Goal: Transaction & Acquisition: Purchase product/service

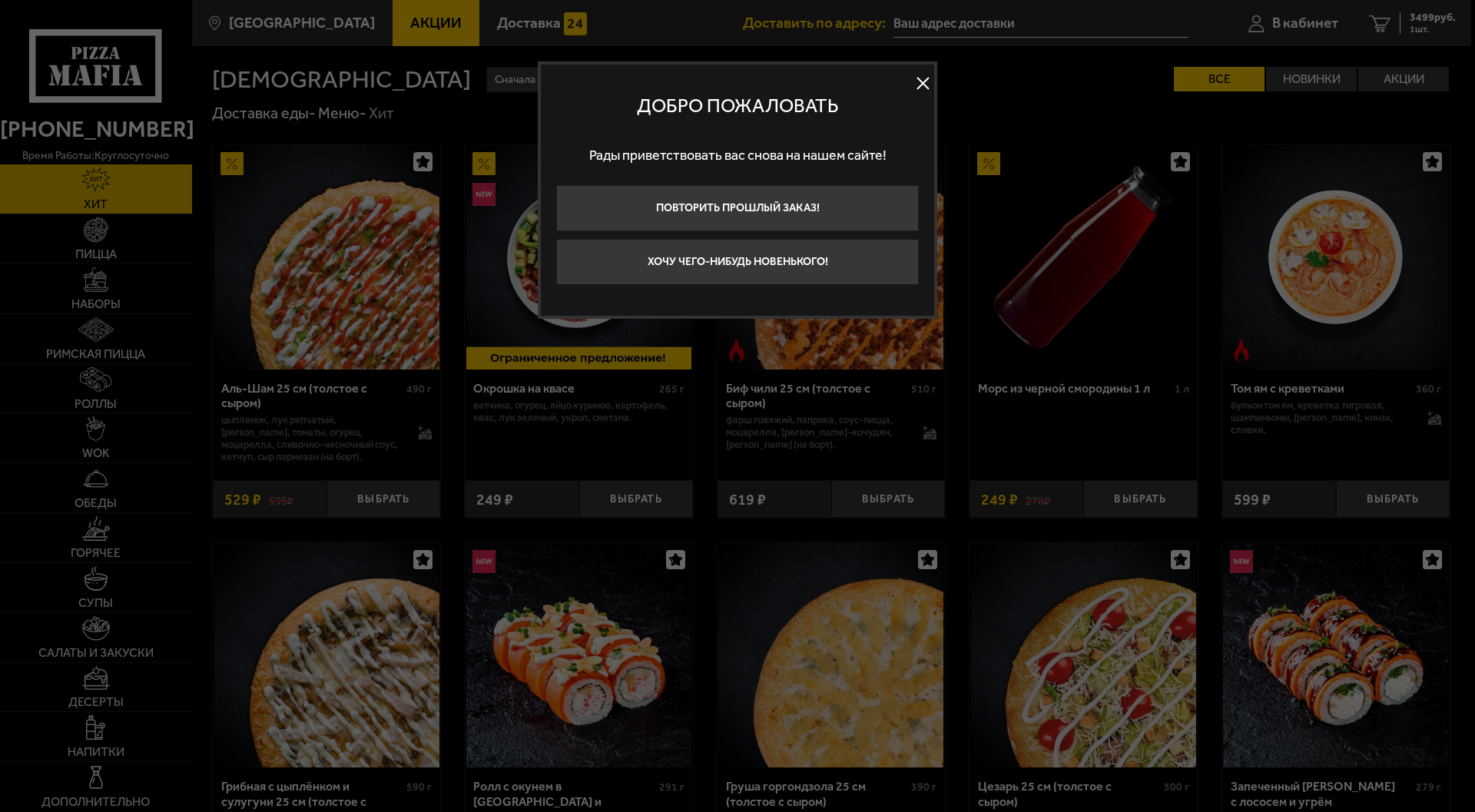
click at [923, 86] on button at bounding box center [922, 83] width 23 height 23
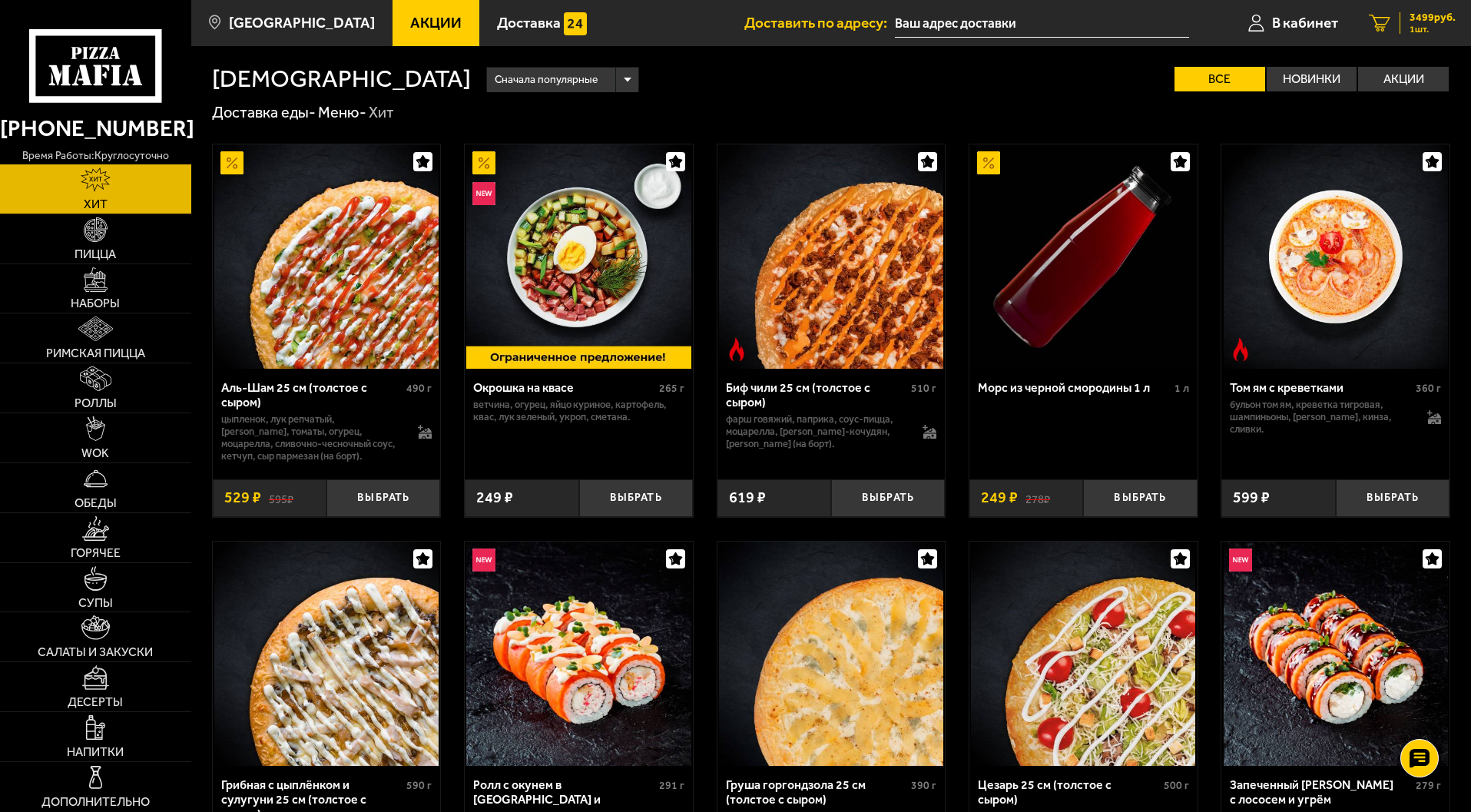
click at [1425, 18] on span "3499 руб." at bounding box center [1432, 17] width 46 height 11
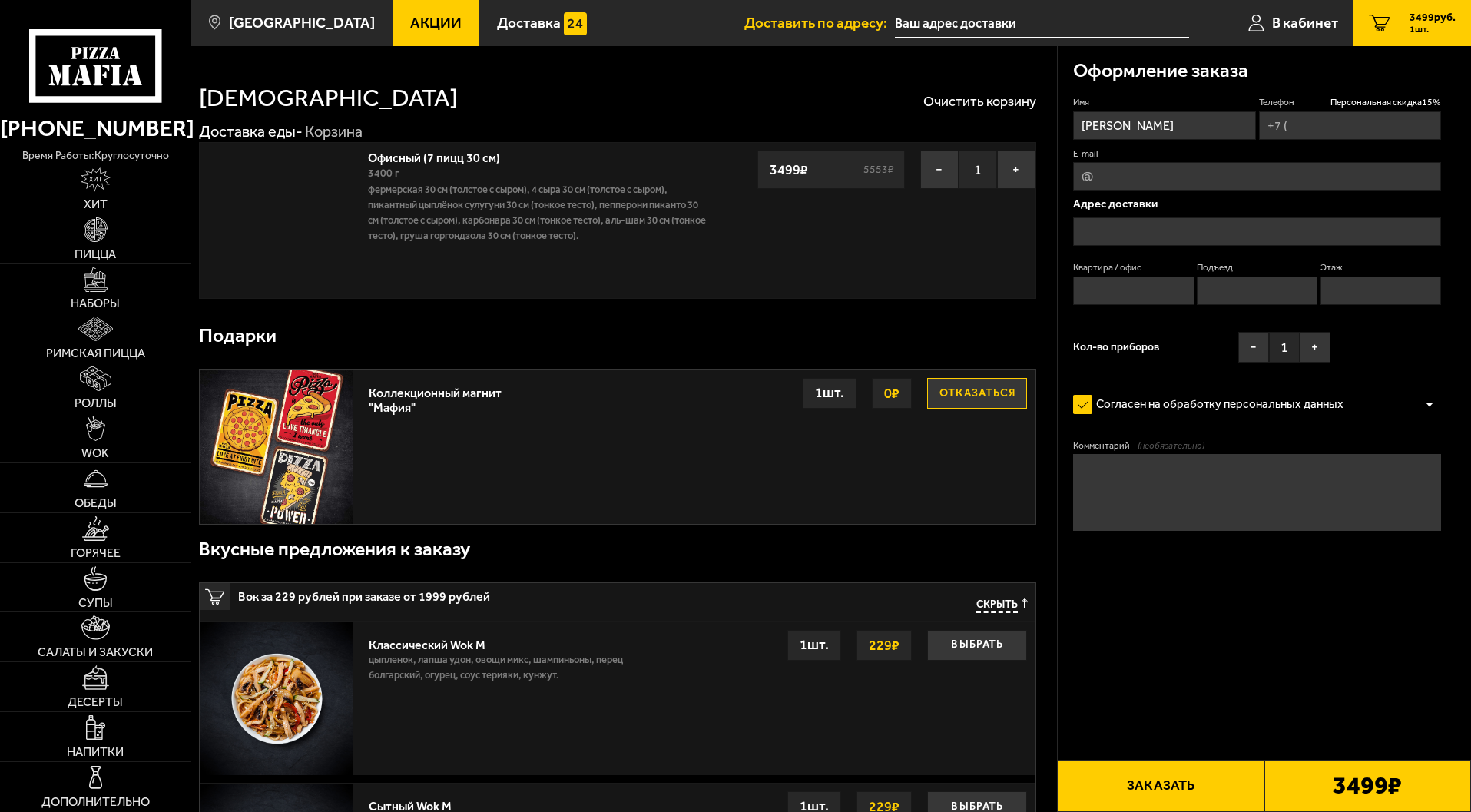
scroll to position [1, 0]
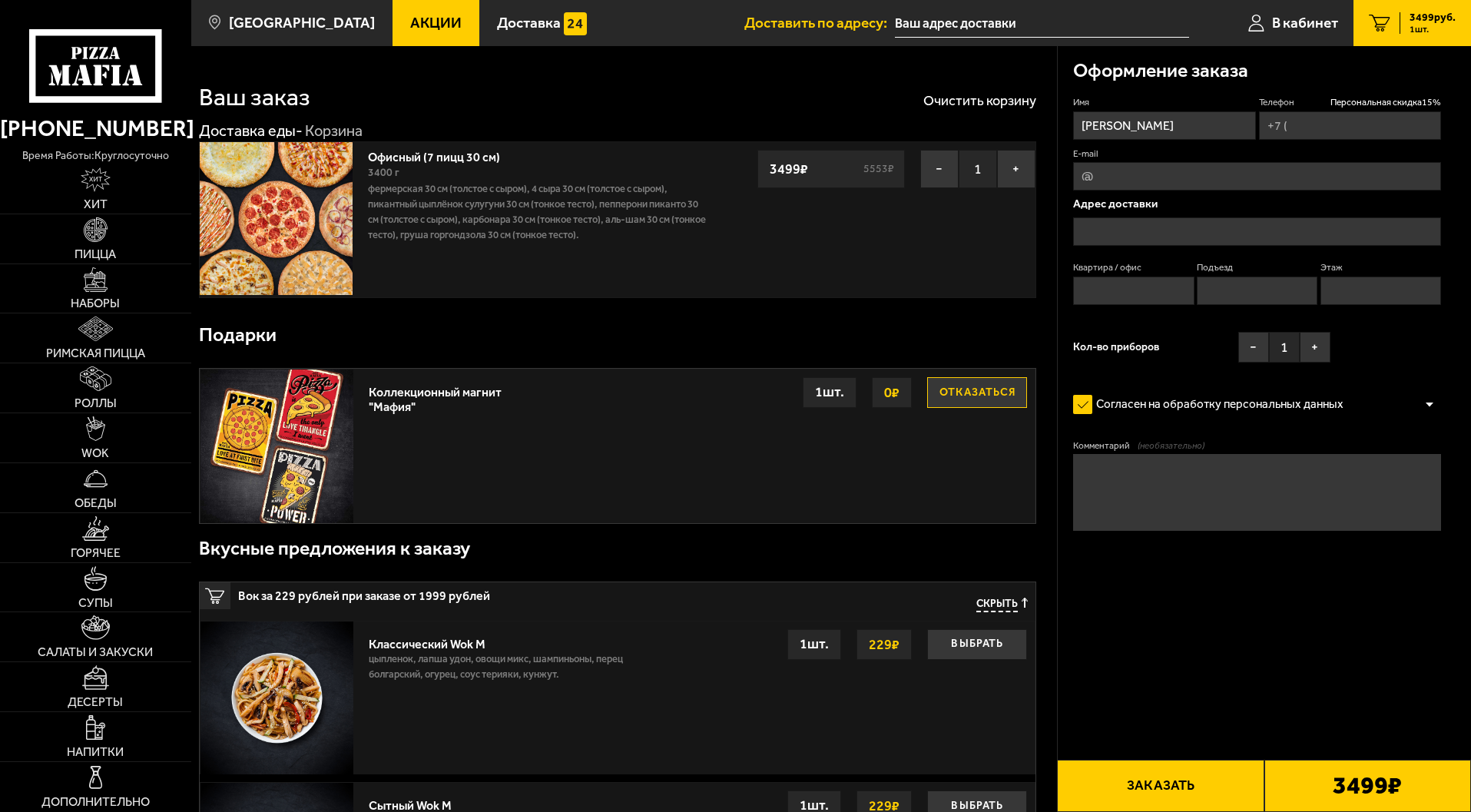
type input "[PHONE_NUMBER]"
type input "[STREET_ADDRESS]"
type input "31"
type input "1"
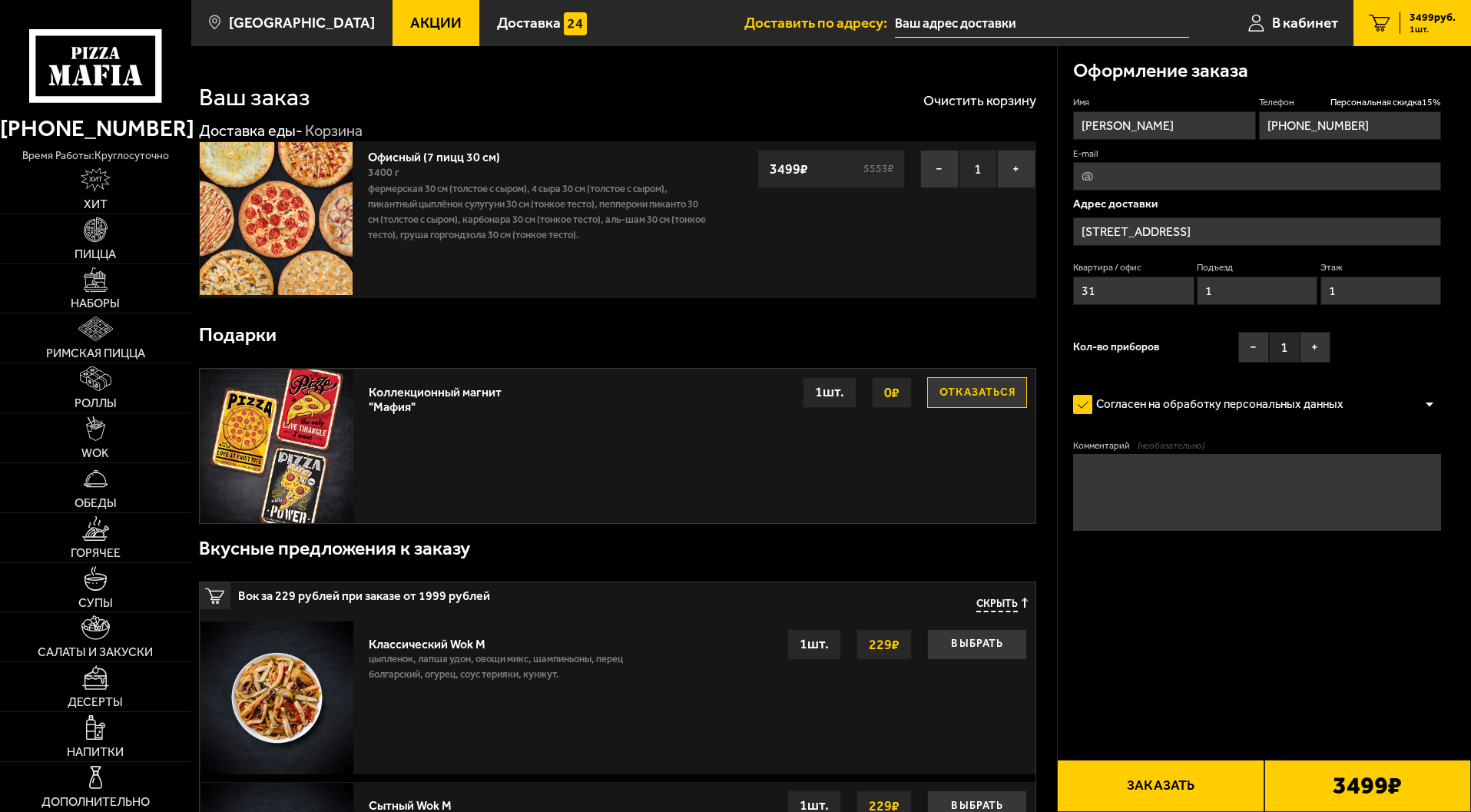
type input "[STREET_ADDRESS]"
click at [1130, 462] on textarea "Комментарий (необязательно)" at bounding box center [1256, 493] width 368 height 77
type textarea "d"
type textarea "в"
type textarea "d"
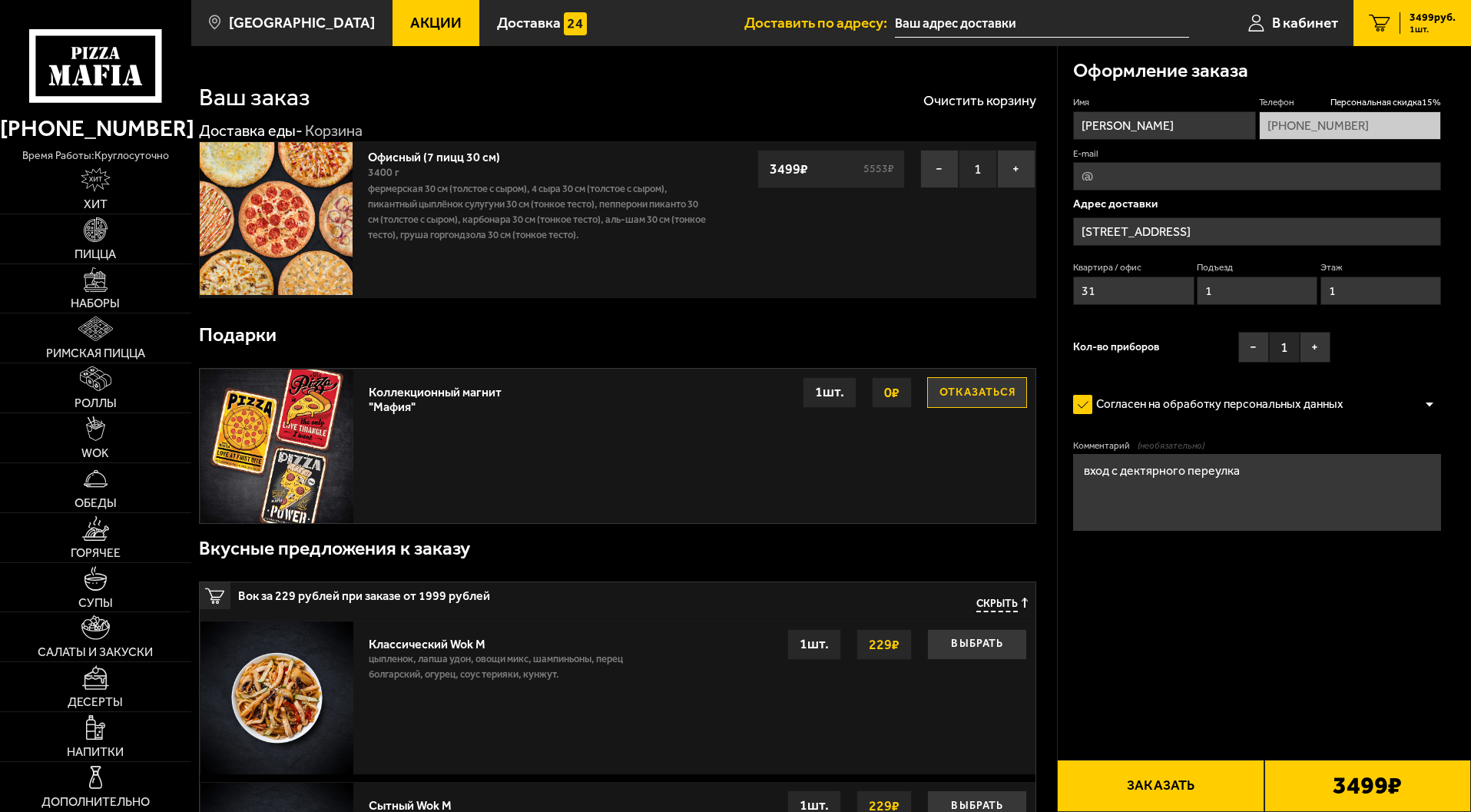
type textarea "вход с дектярного переулка"
click at [979, 399] on button "Отказаться" at bounding box center [977, 392] width 100 height 31
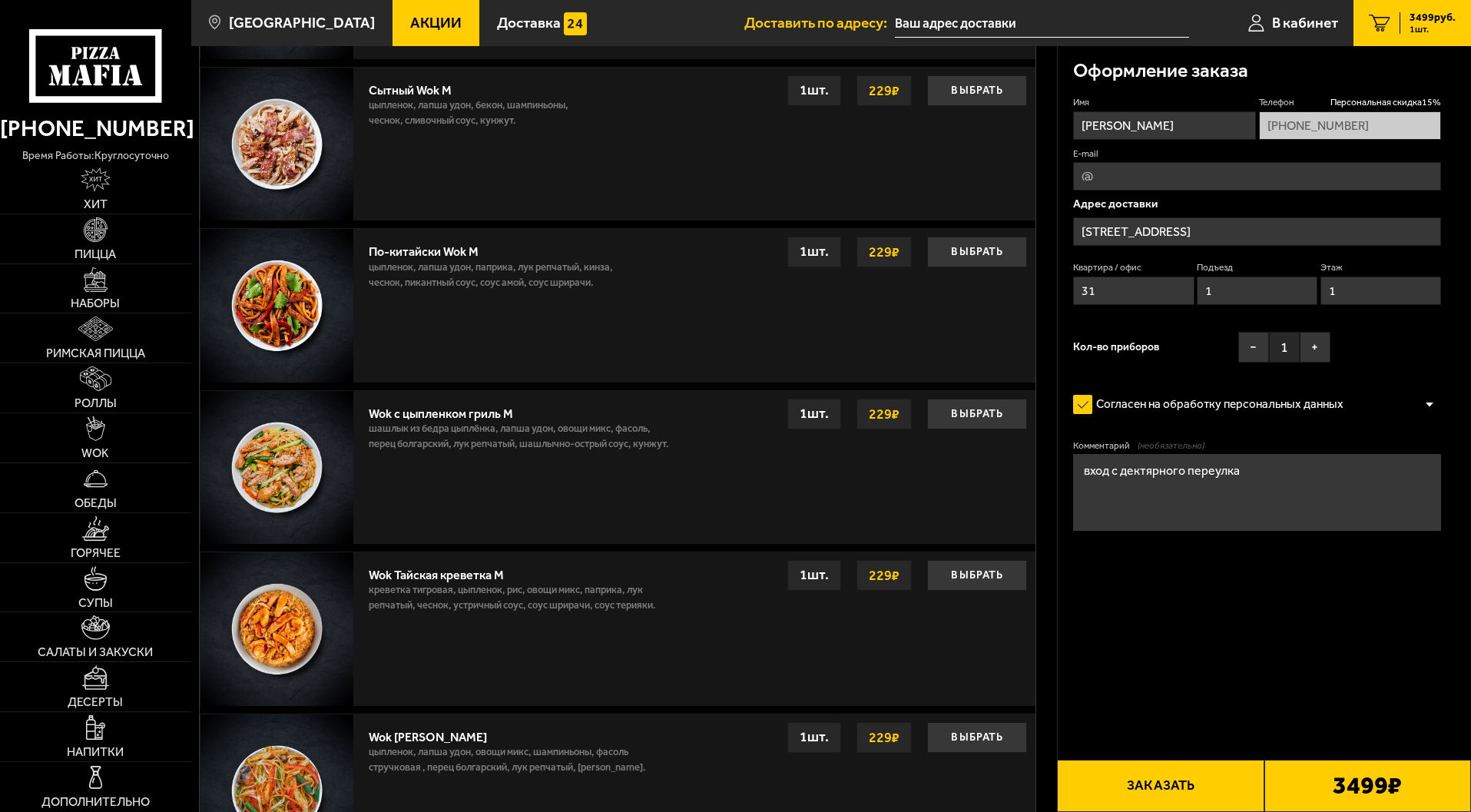
scroll to position [922, 0]
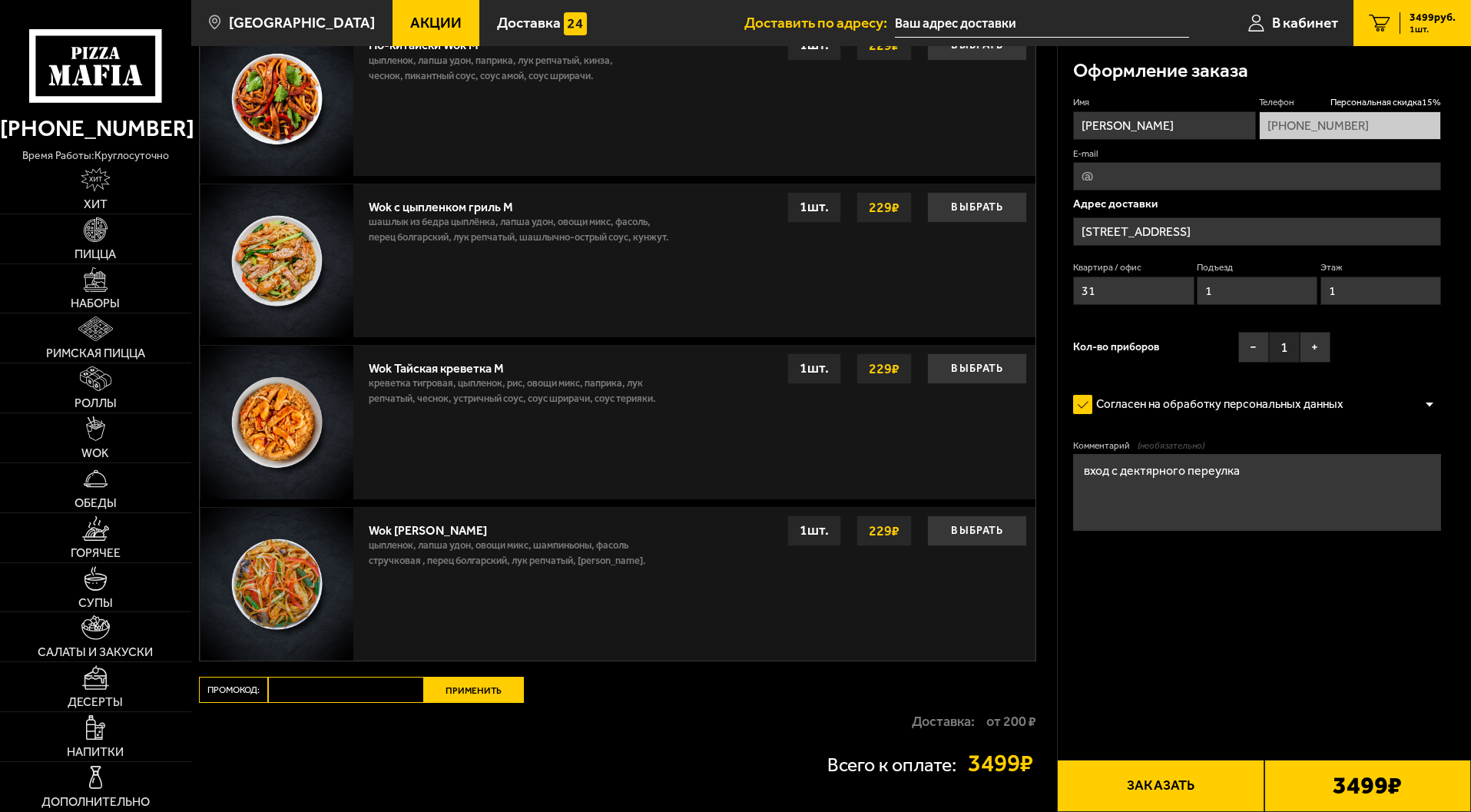
click at [1156, 780] on button "Заказать" at bounding box center [1160, 785] width 206 height 52
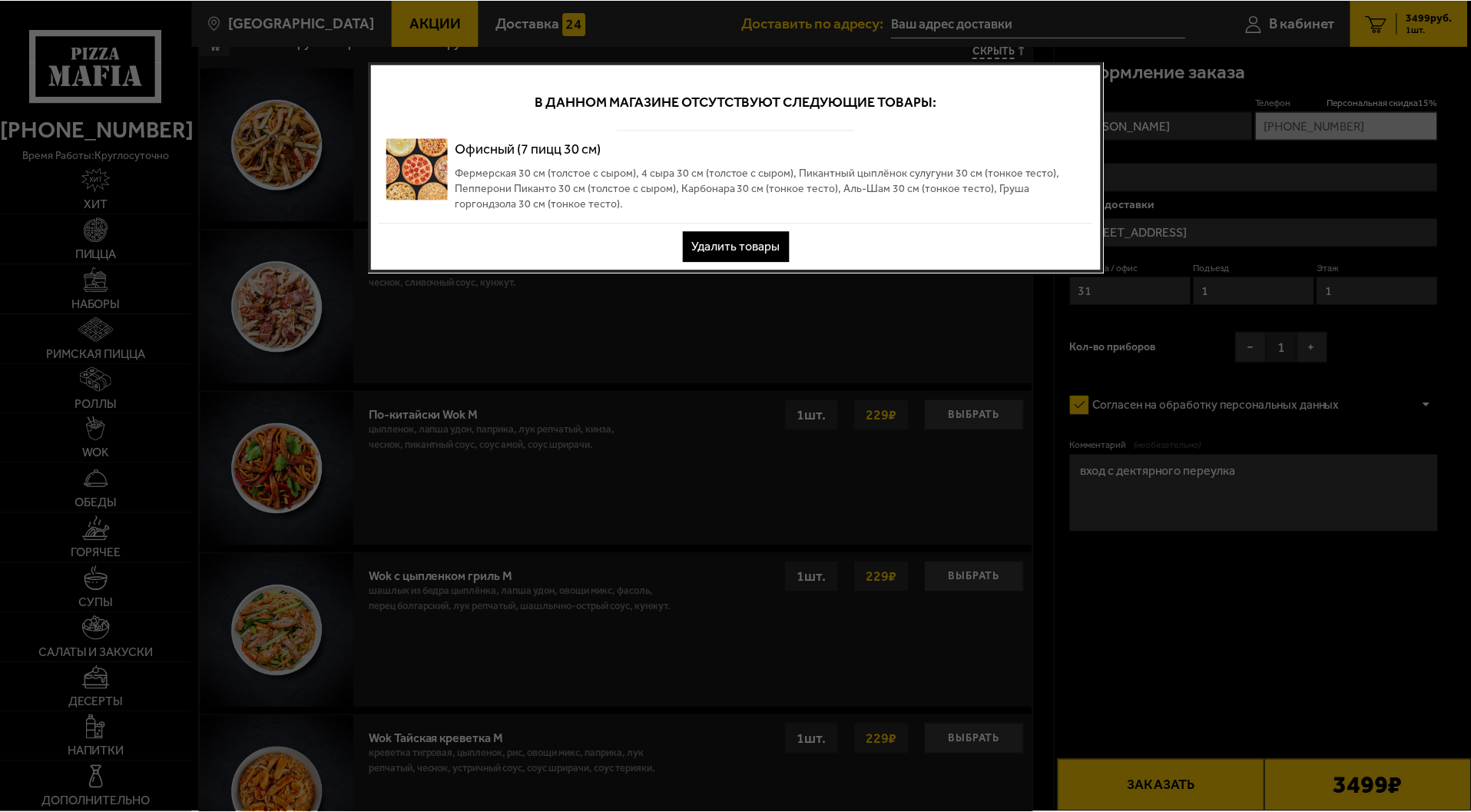
scroll to position [0, 0]
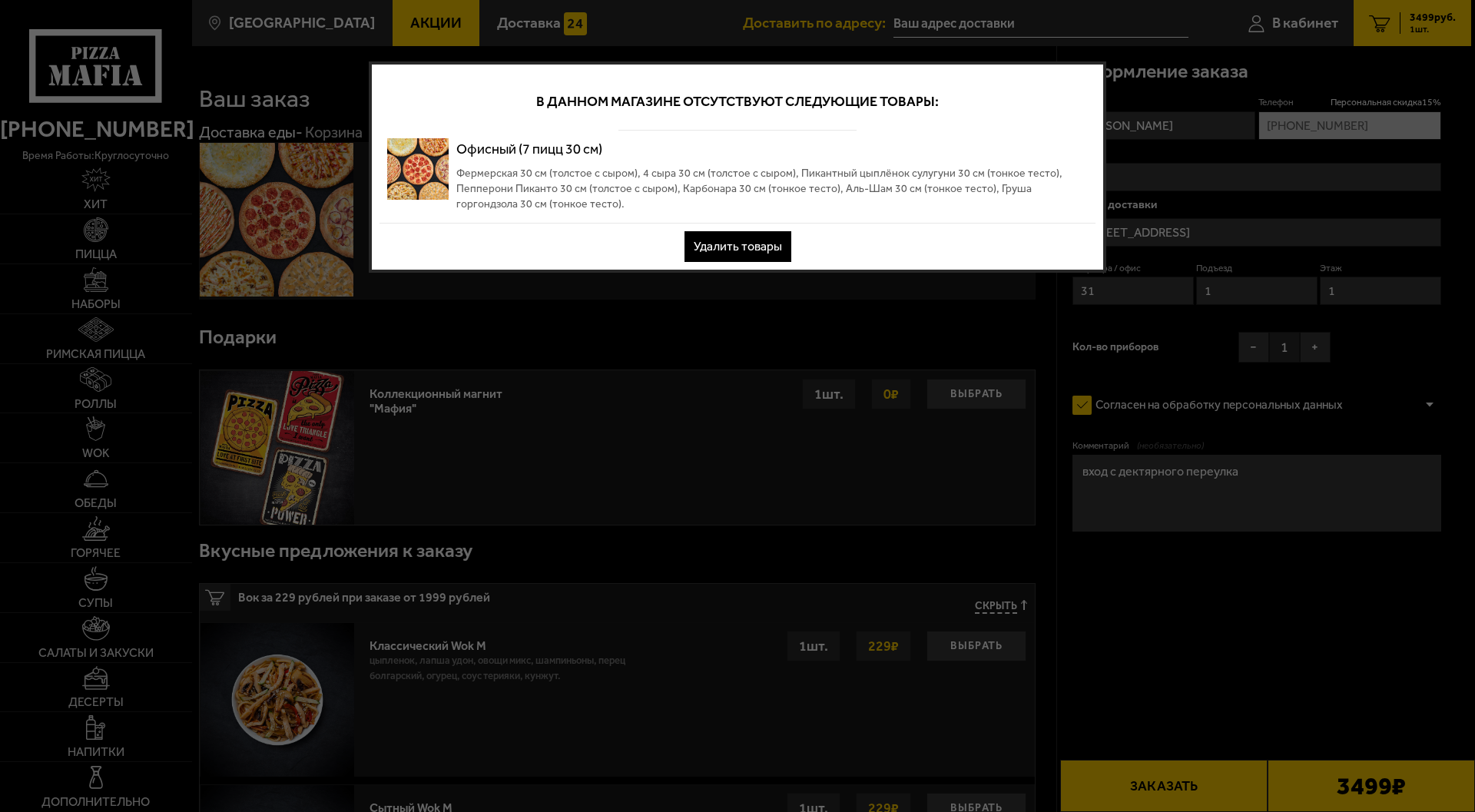
click at [1197, 591] on div at bounding box center [737, 406] width 1475 height 812
click at [724, 245] on button "Удалить товары" at bounding box center [738, 247] width 107 height 31
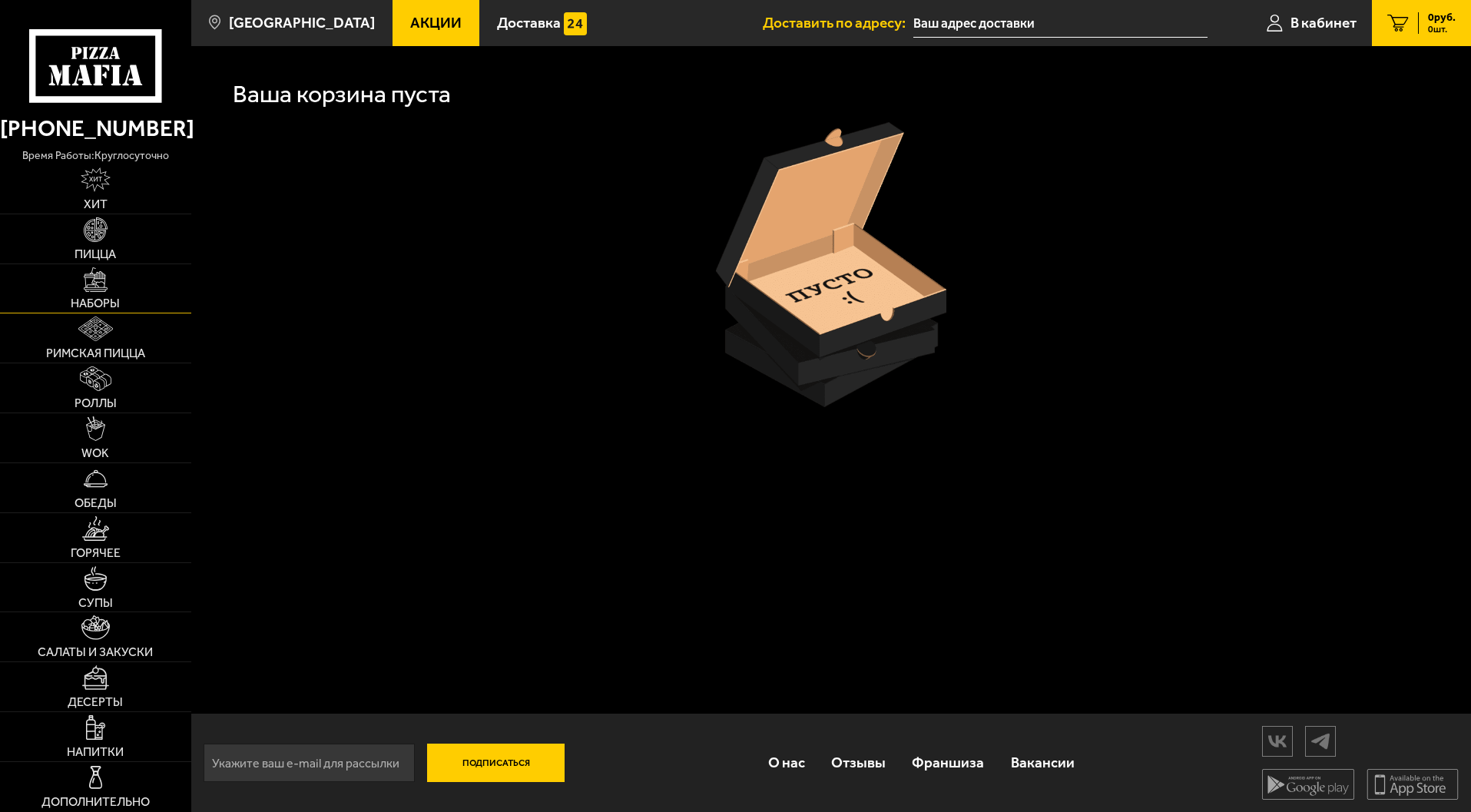
click at [95, 290] on img at bounding box center [96, 279] width 25 height 25
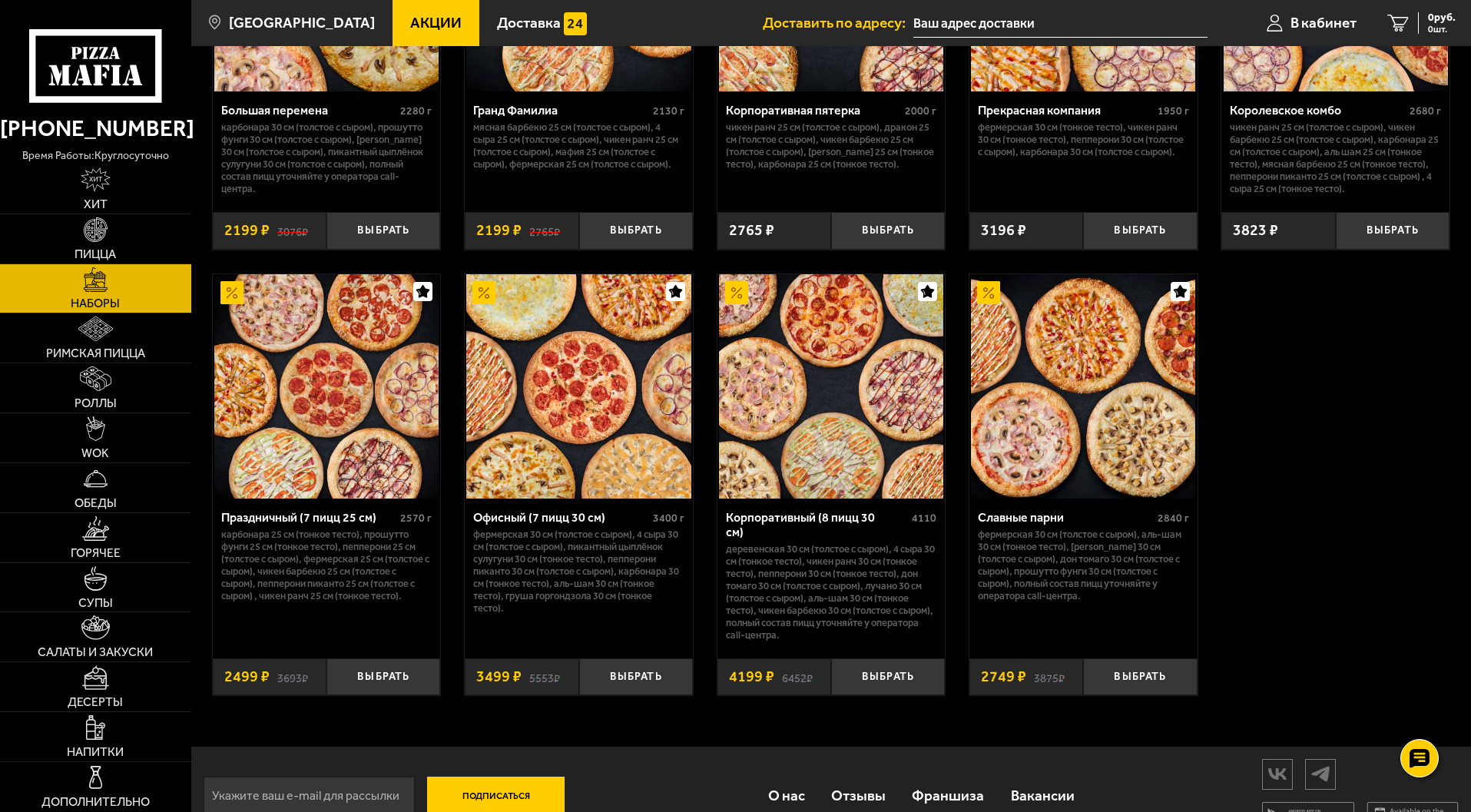
scroll to position [2227, 0]
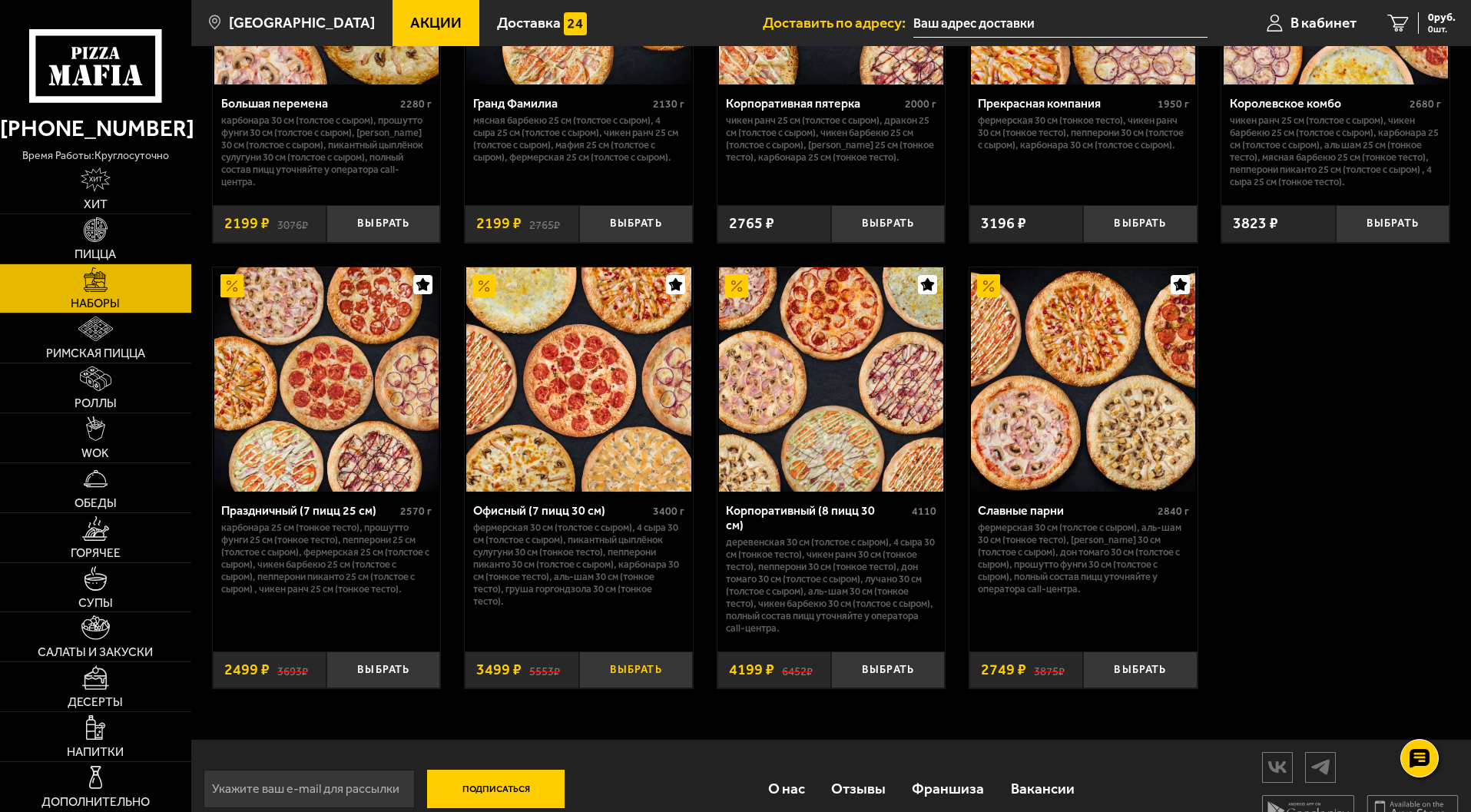
click at [626, 662] on button "Выбрать" at bounding box center [636, 670] width 114 height 38
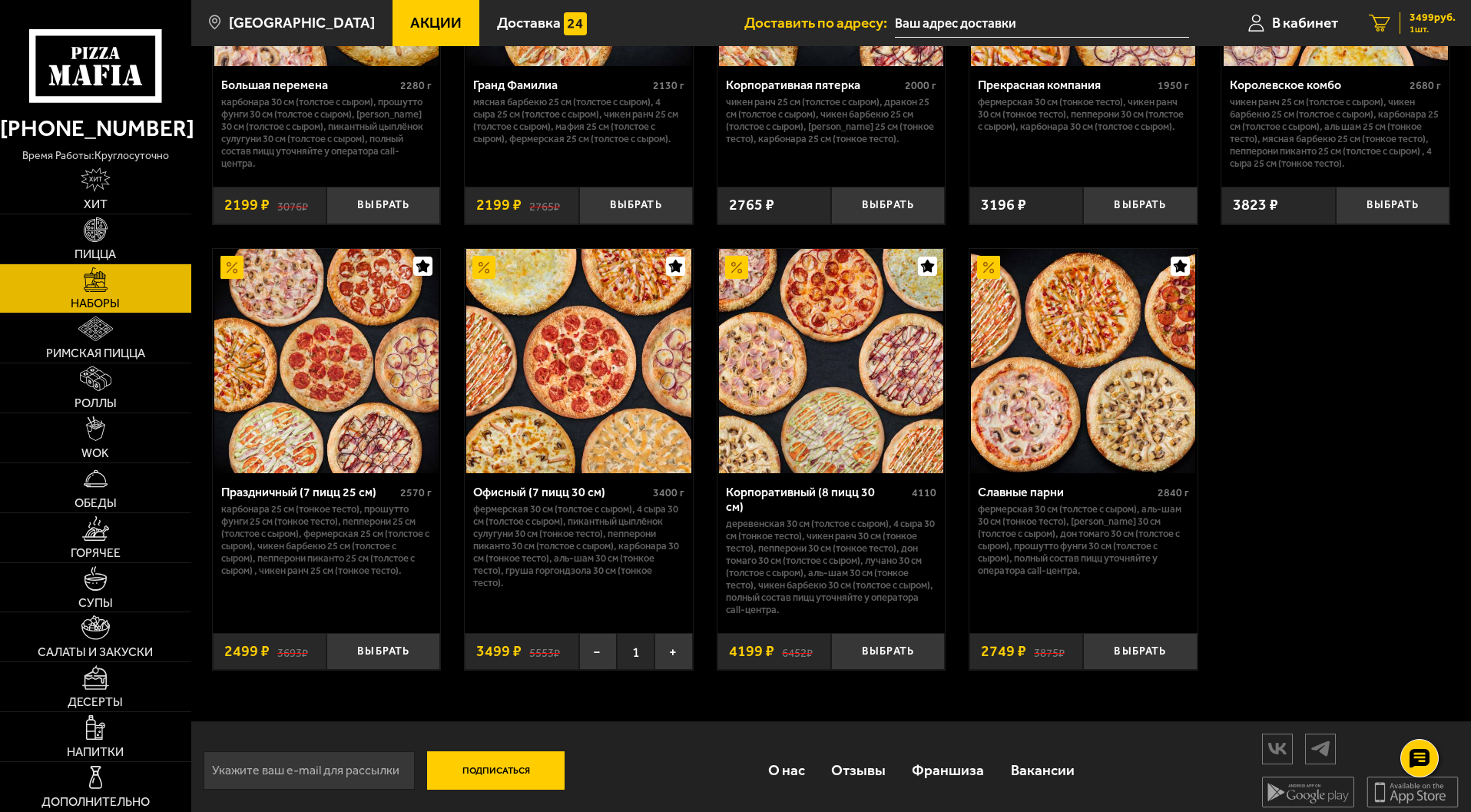
click at [1418, 12] on span "3499 руб." at bounding box center [1432, 17] width 46 height 11
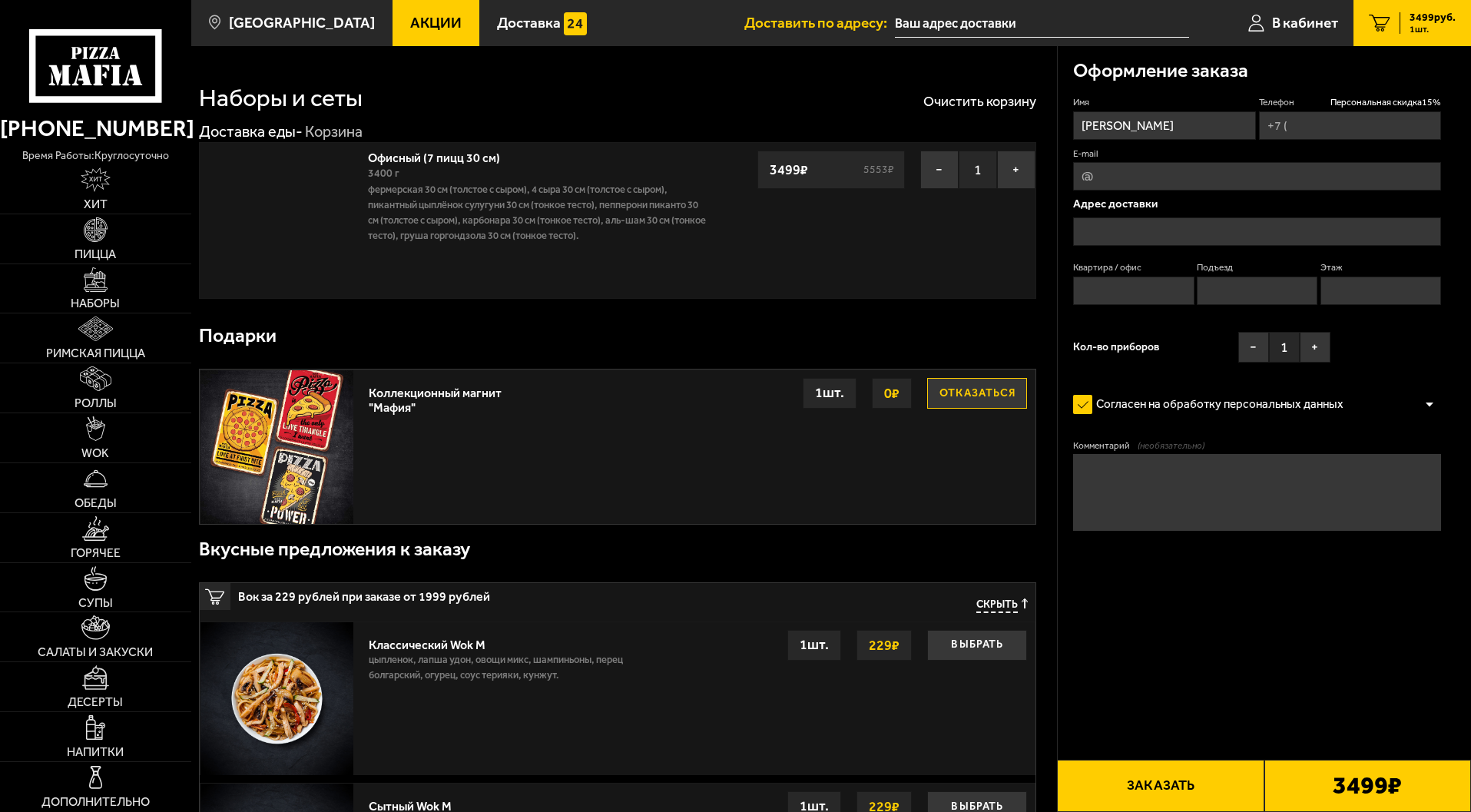
type input "[PHONE_NUMBER]"
type input "[STREET_ADDRESS]"
type input "31"
type input "1"
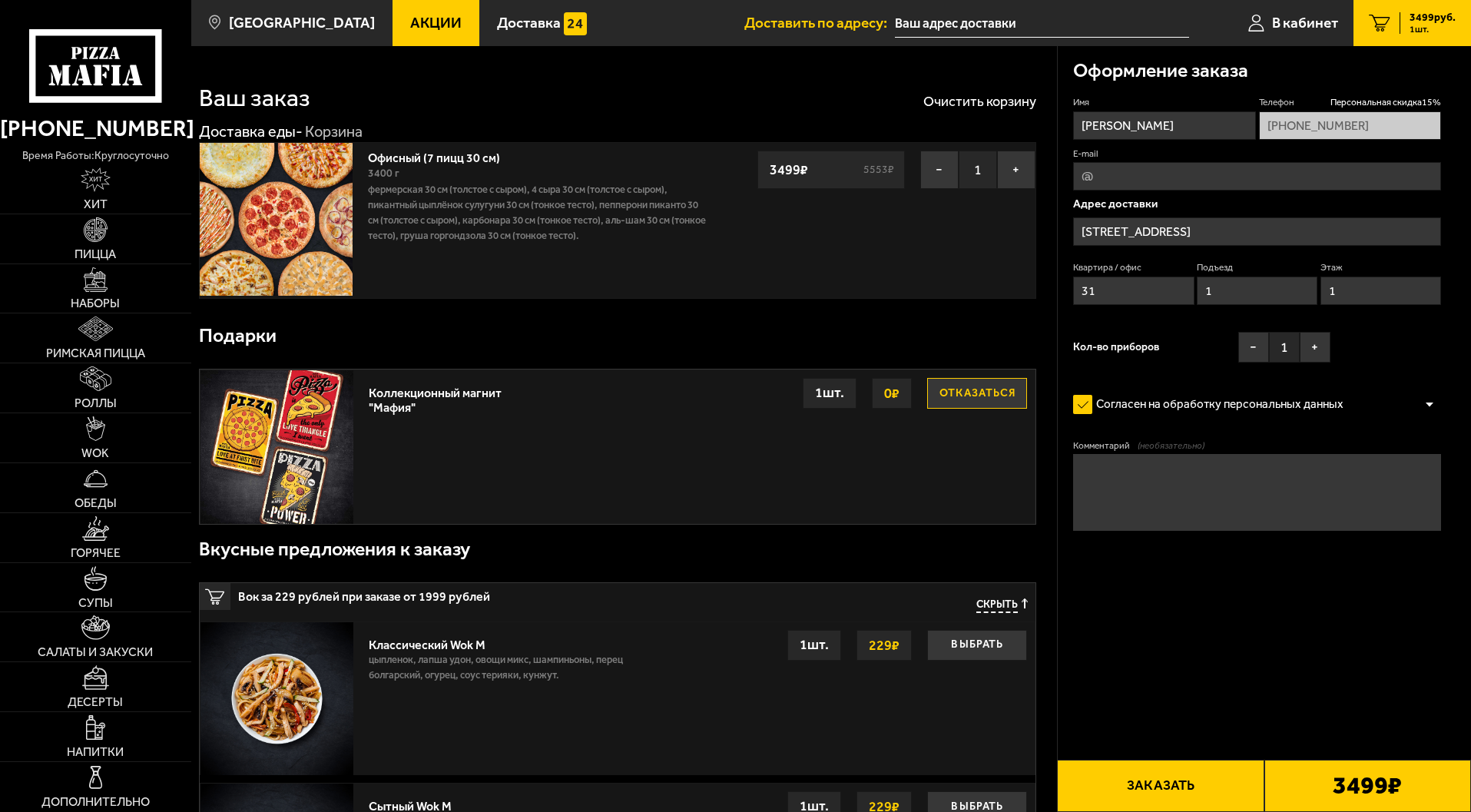
type input "[STREET_ADDRESS]"
click at [1165, 788] on button "Заказать" at bounding box center [1160, 785] width 206 height 52
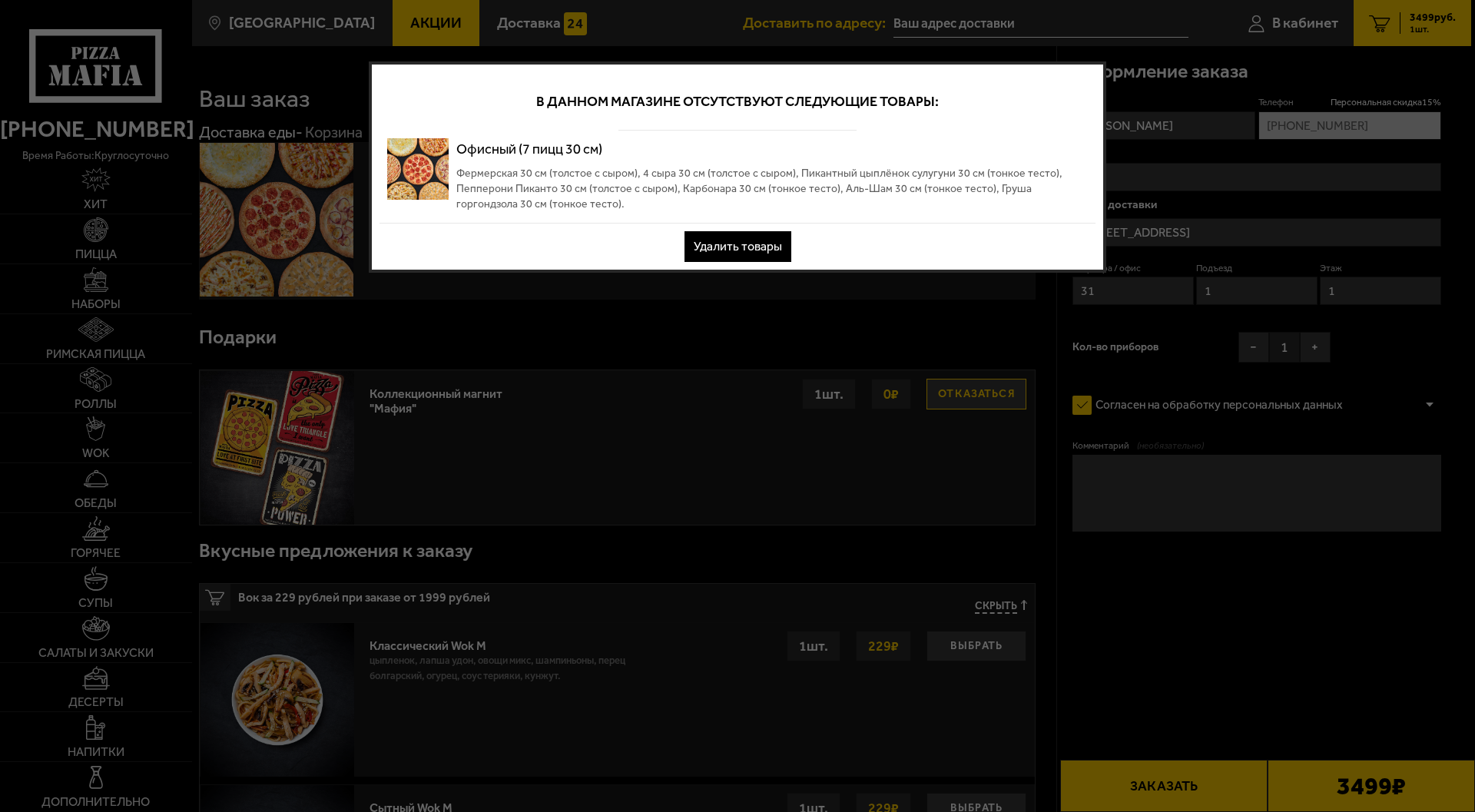
click at [665, 45] on div at bounding box center [737, 406] width 1475 height 812
click at [753, 239] on button "Удалить товары" at bounding box center [738, 247] width 107 height 31
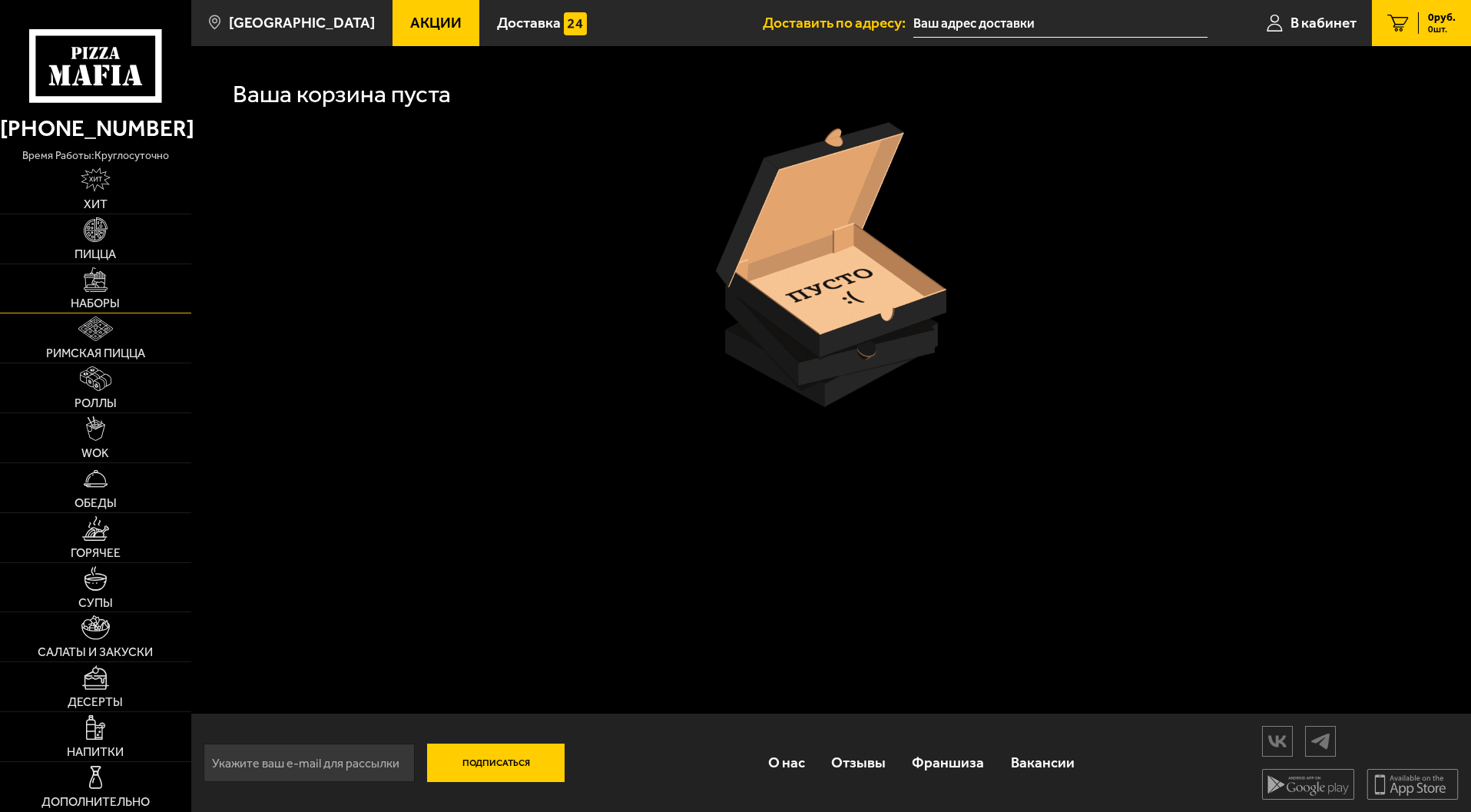
click at [99, 292] on link "Наборы" at bounding box center [95, 288] width 191 height 49
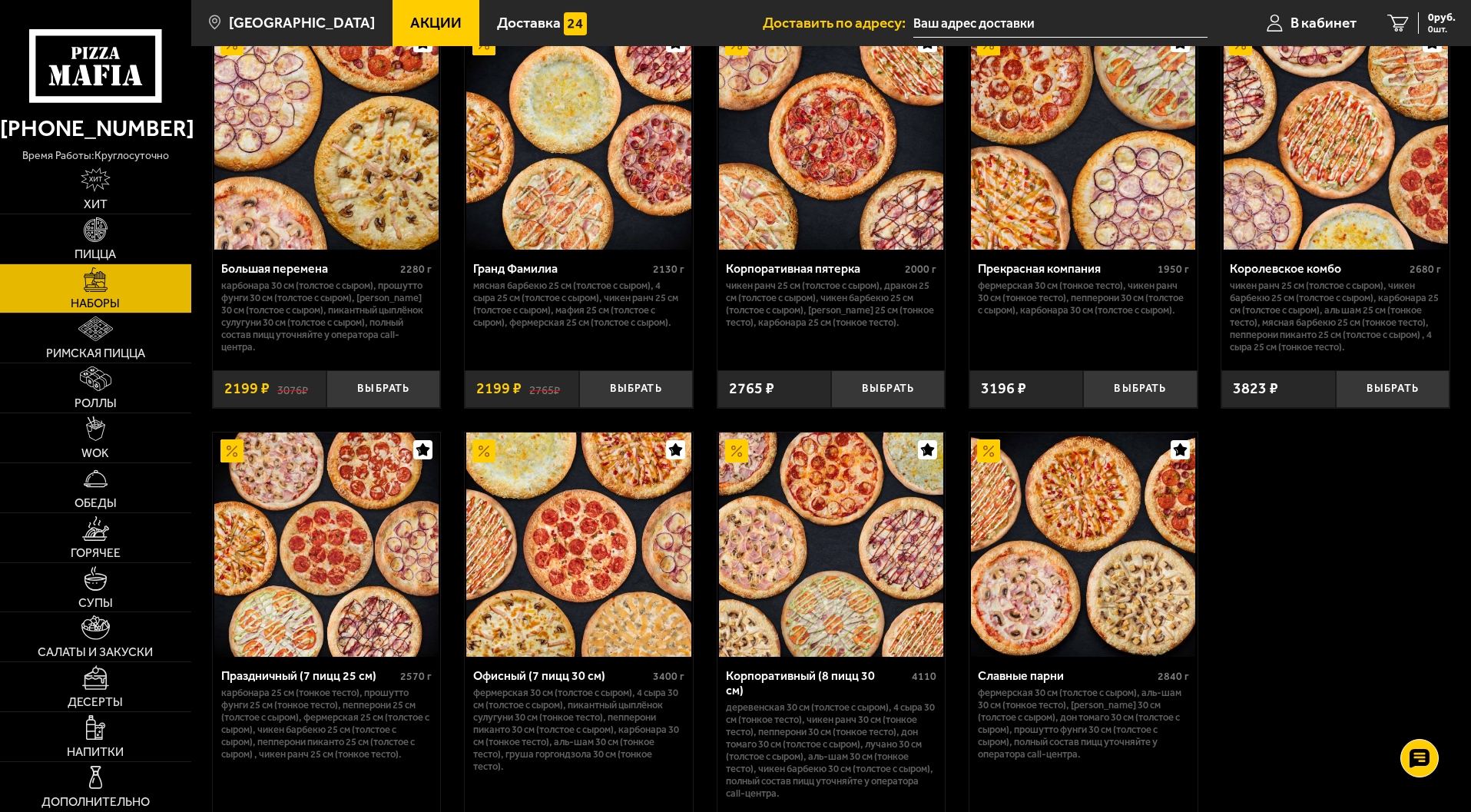
scroll to position [2074, 0]
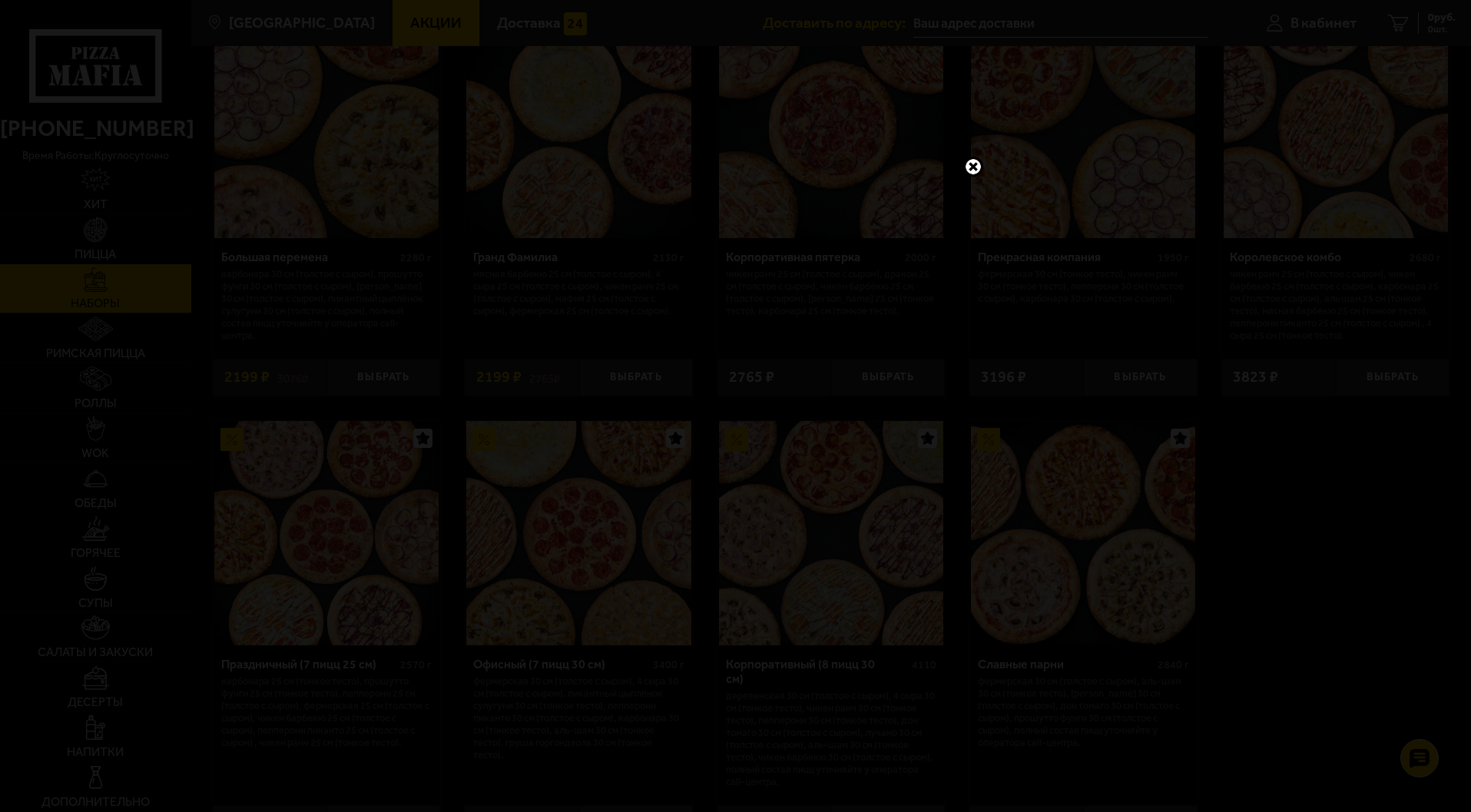
click at [970, 169] on link at bounding box center [972, 166] width 20 height 20
